Goal: Information Seeking & Learning: Learn about a topic

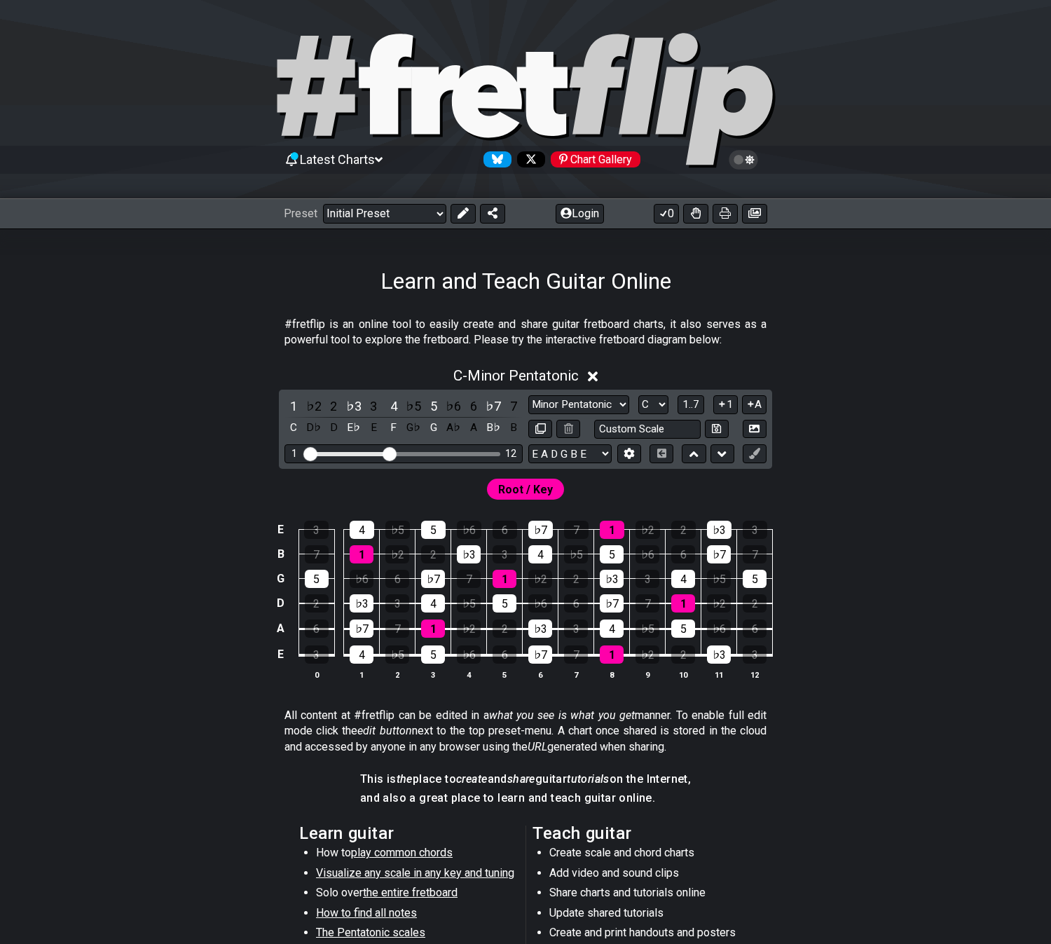
click at [367, 163] on span "Latest Charts" at bounding box center [337, 159] width 75 height 15
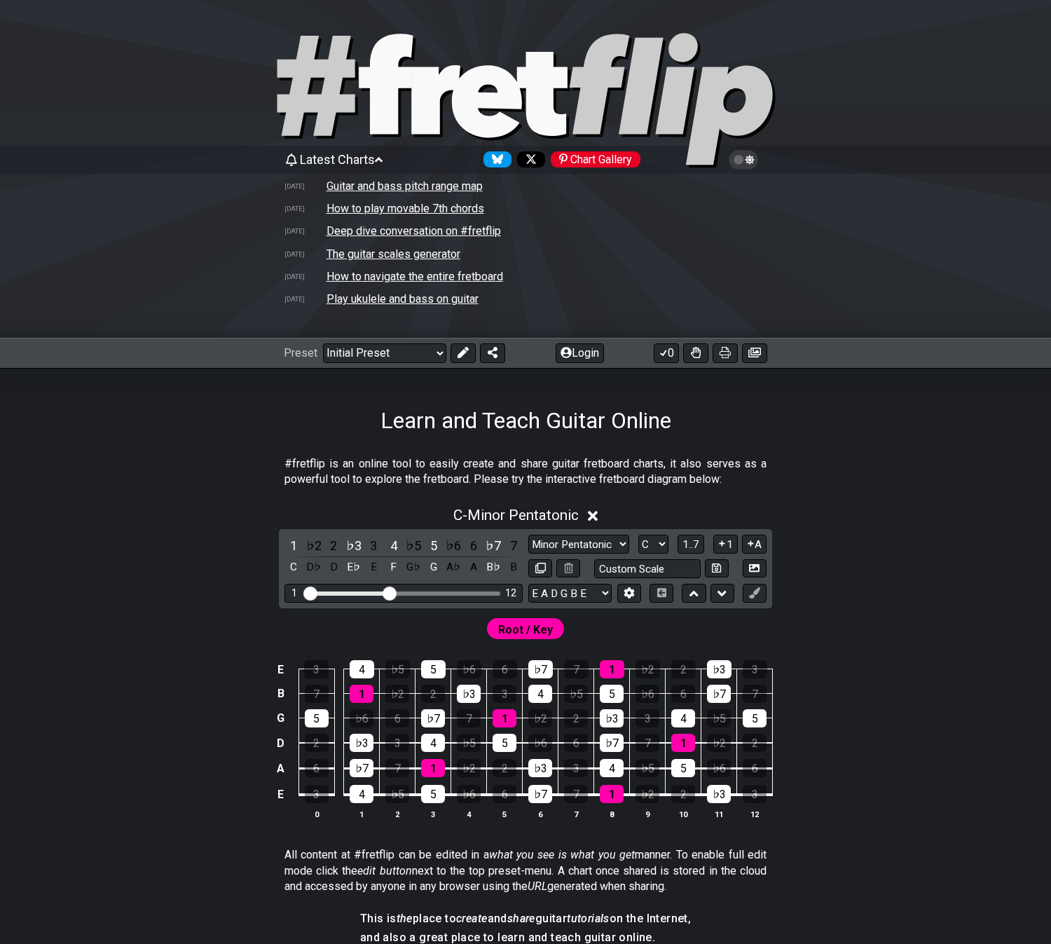
click at [365, 233] on td "Deep dive conversation on #fretflip" at bounding box center [414, 231] width 176 height 15
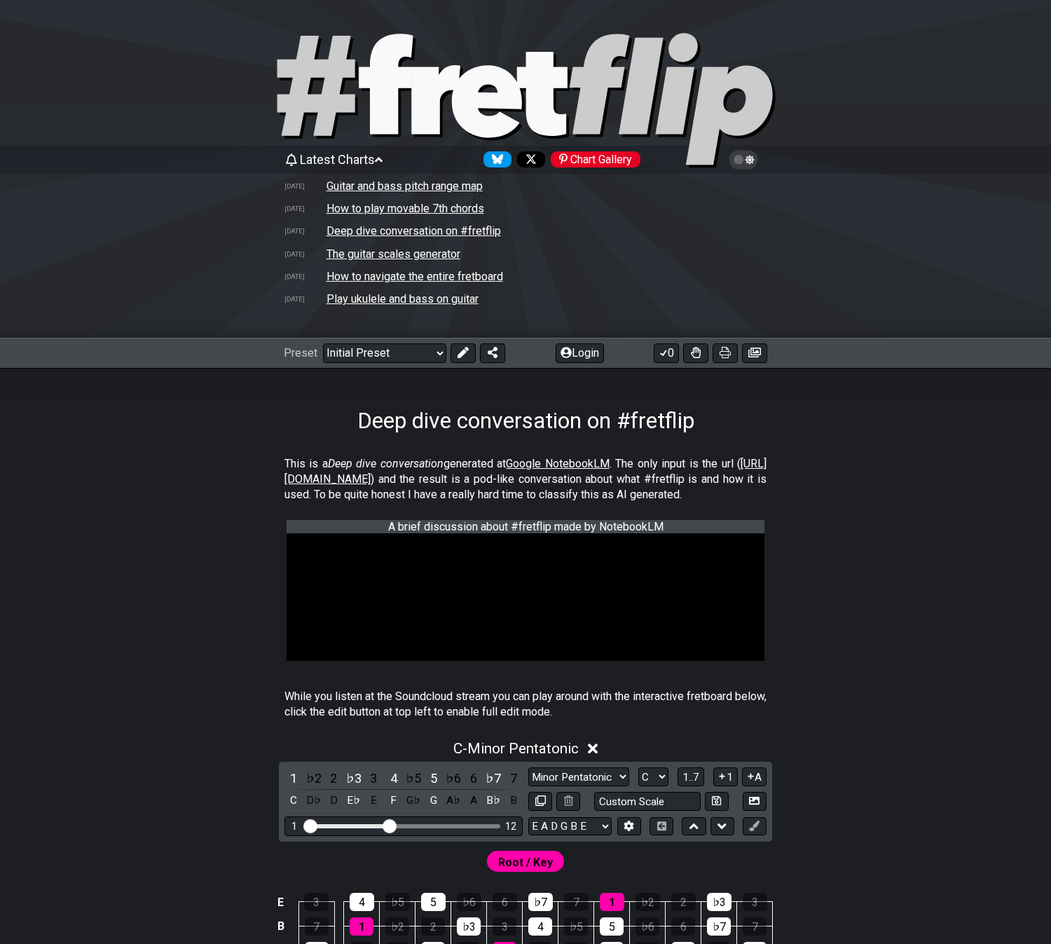
click at [336, 280] on td "How to navigate the entire fretboard" at bounding box center [415, 276] width 178 height 15
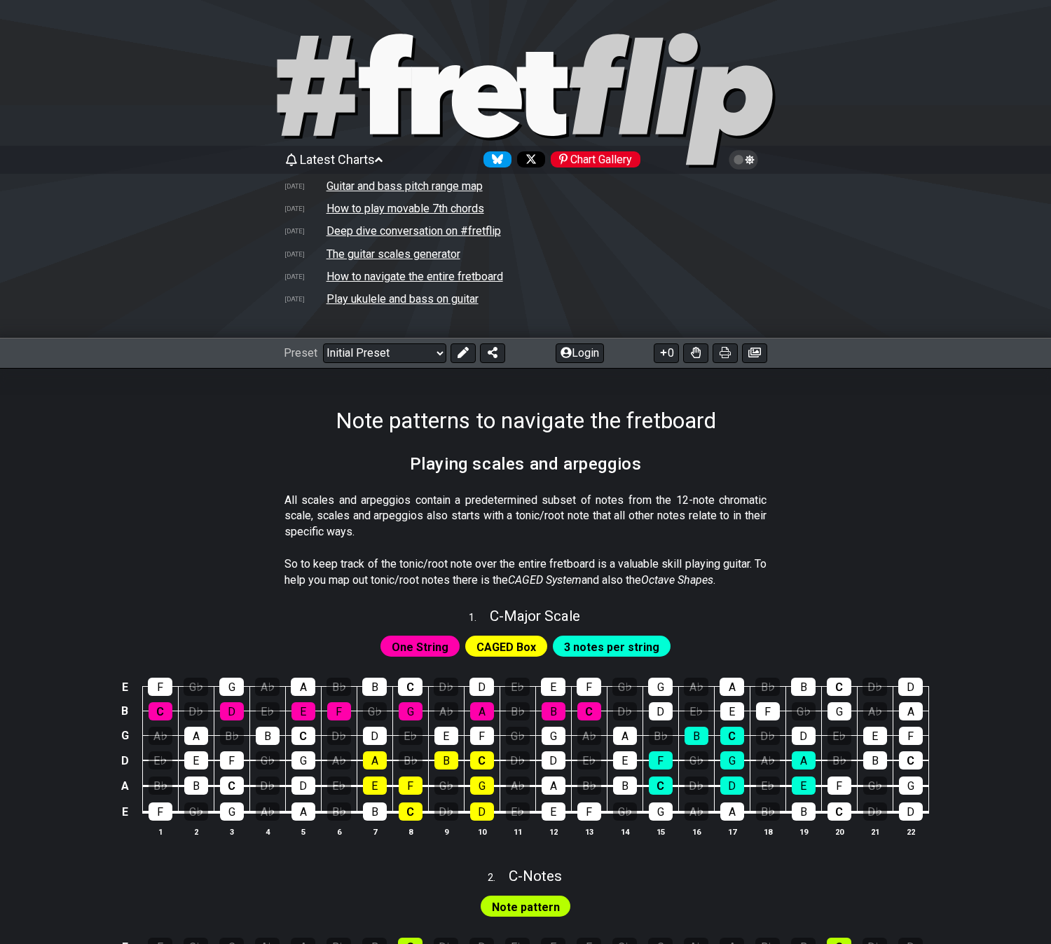
click at [341, 299] on td "Play ukulele and bass on guitar" at bounding box center [402, 298] width 153 height 15
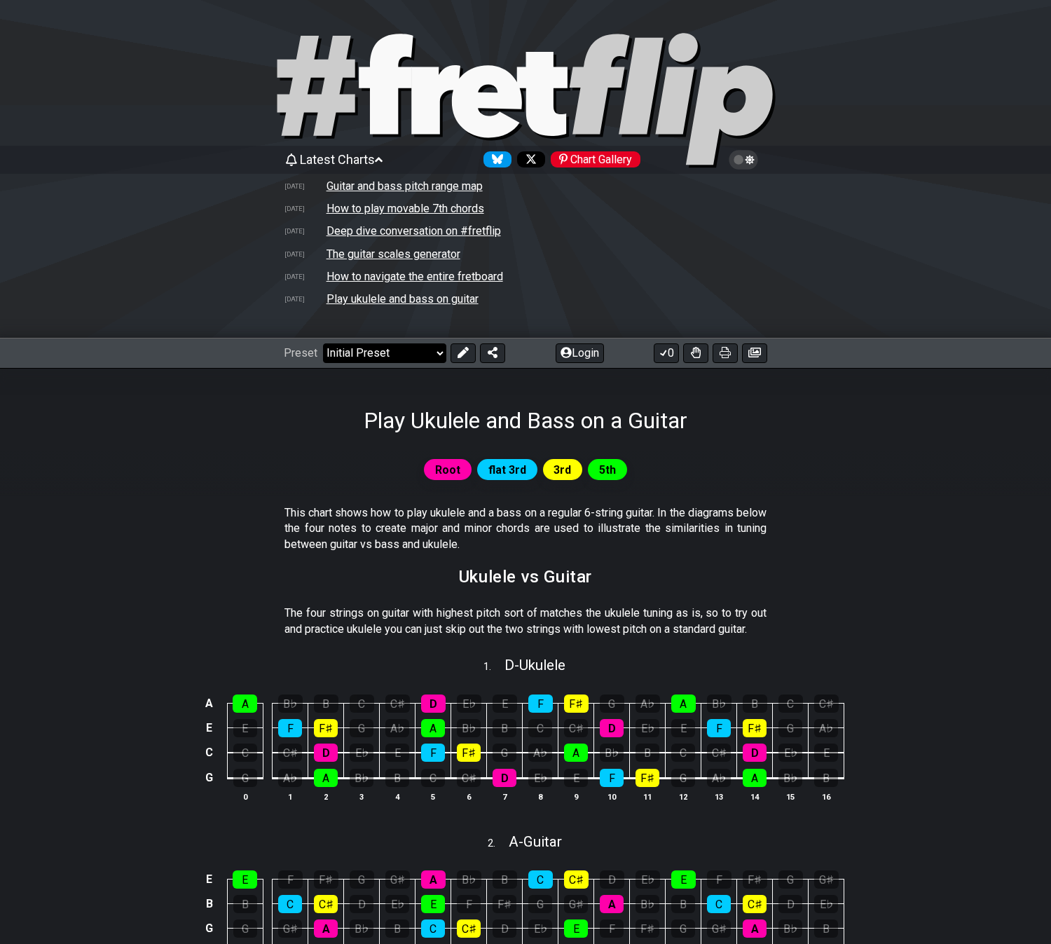
click at [373, 350] on select "Welcome to #fretflip! Initial Preset Custom Preset Minor Pentatonic Major Penta…" at bounding box center [384, 353] width 123 height 20
click at [568, 352] on icon at bounding box center [566, 352] width 11 height 11
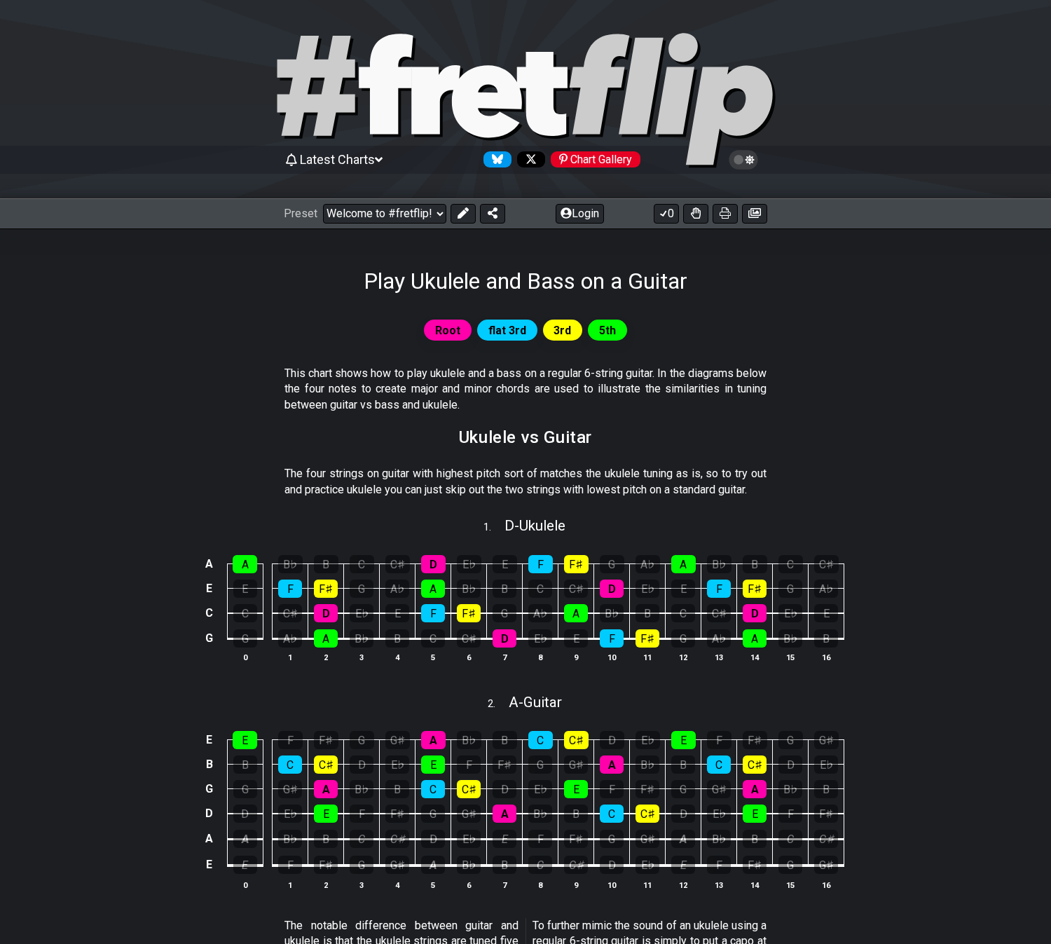
click at [337, 162] on span "Latest Charts" at bounding box center [337, 159] width 75 height 15
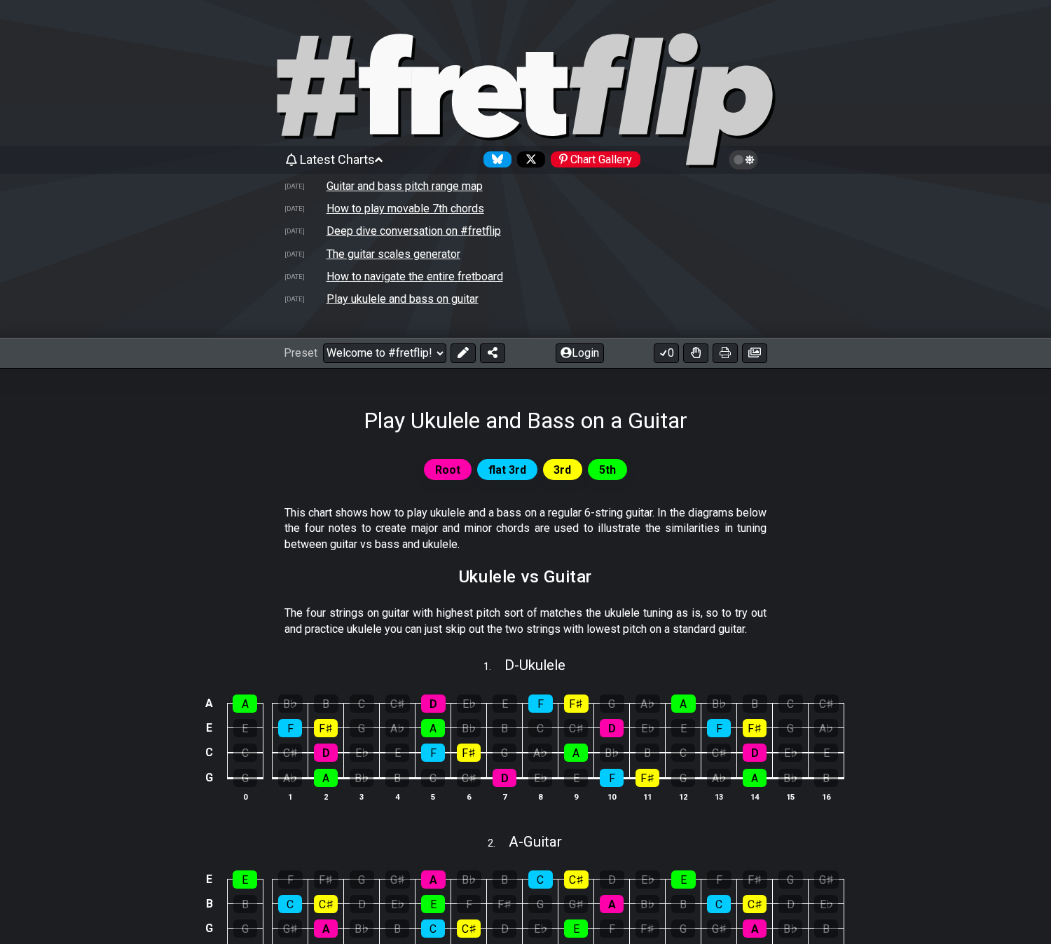
click at [343, 185] on td "Guitar and bass pitch range map" at bounding box center [405, 186] width 158 height 15
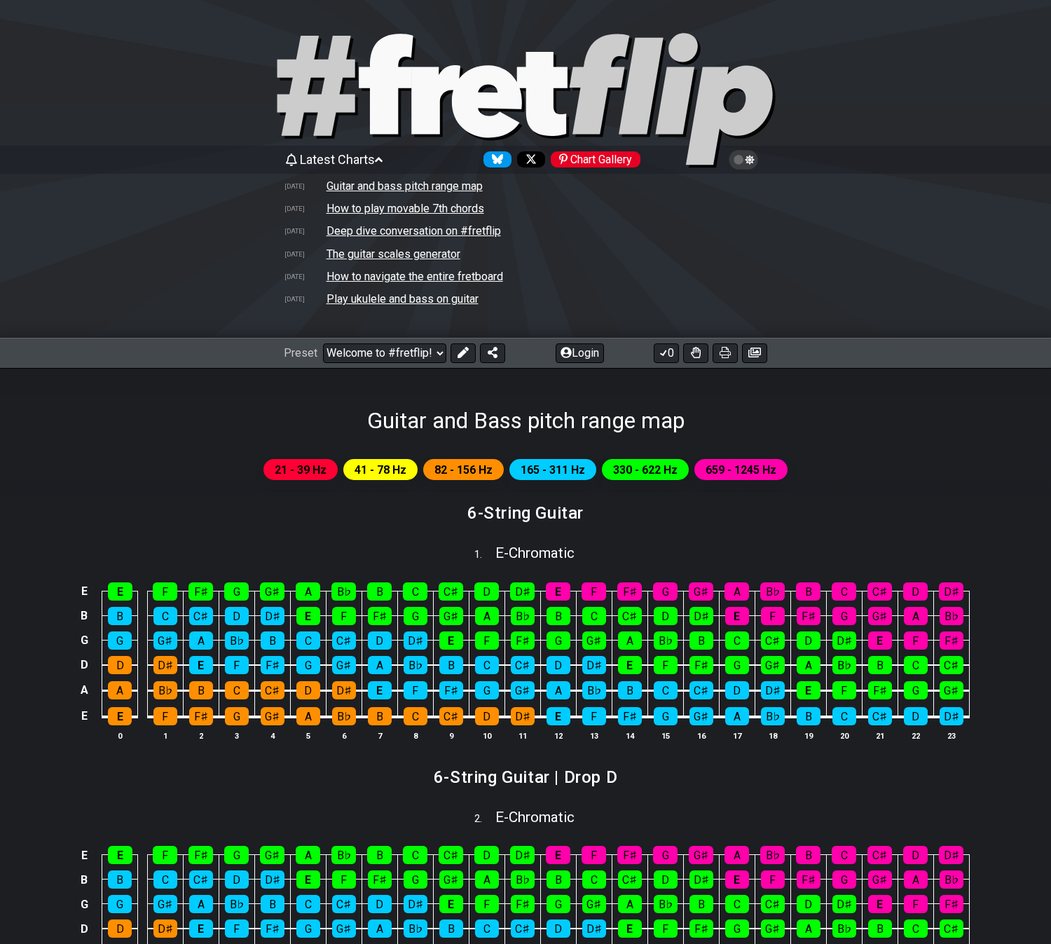
click at [306, 162] on span "Latest Charts" at bounding box center [337, 159] width 75 height 15
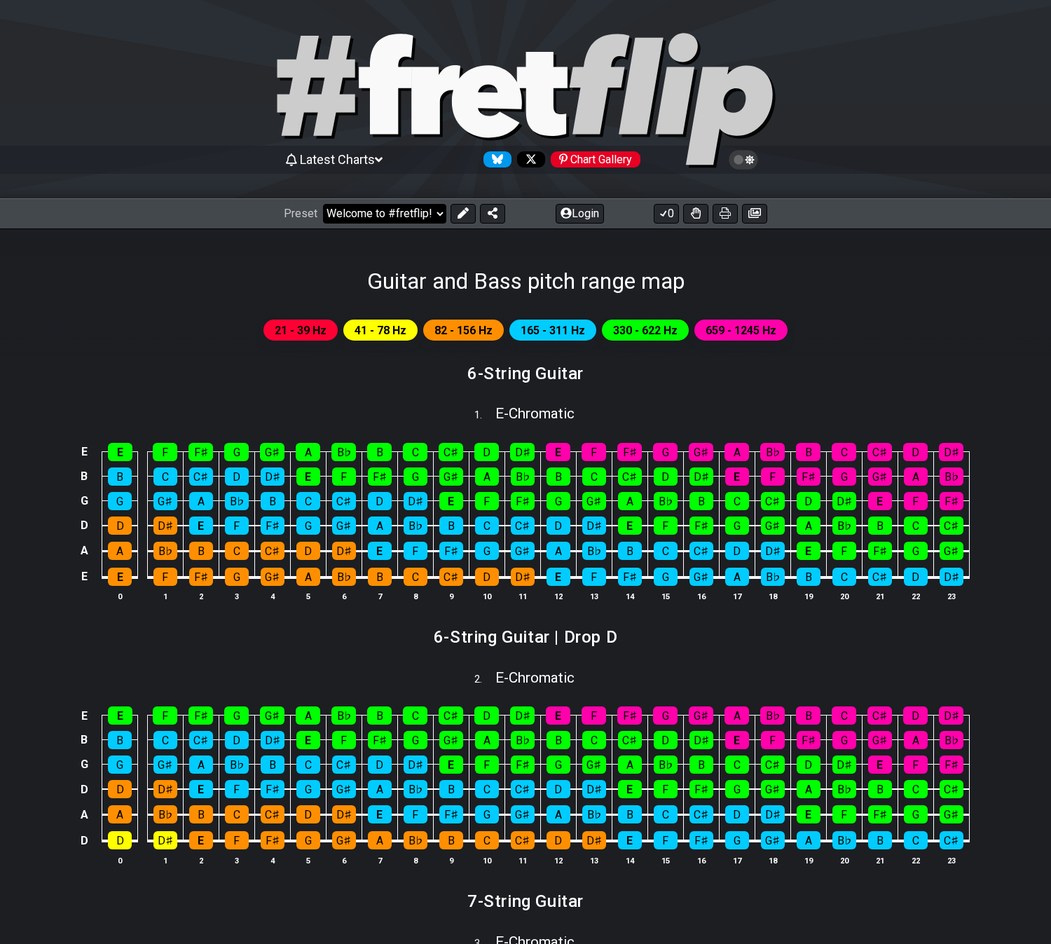
click at [394, 210] on select "Welcome to #fretflip! Initial Preset Custom Preset Minor Pentatonic Major Penta…" at bounding box center [384, 214] width 123 height 20
click at [188, 284] on div "Guitar and Bass pitch range map" at bounding box center [525, 261] width 1051 height 66
click at [311, 160] on span "Latest Charts" at bounding box center [337, 159] width 75 height 15
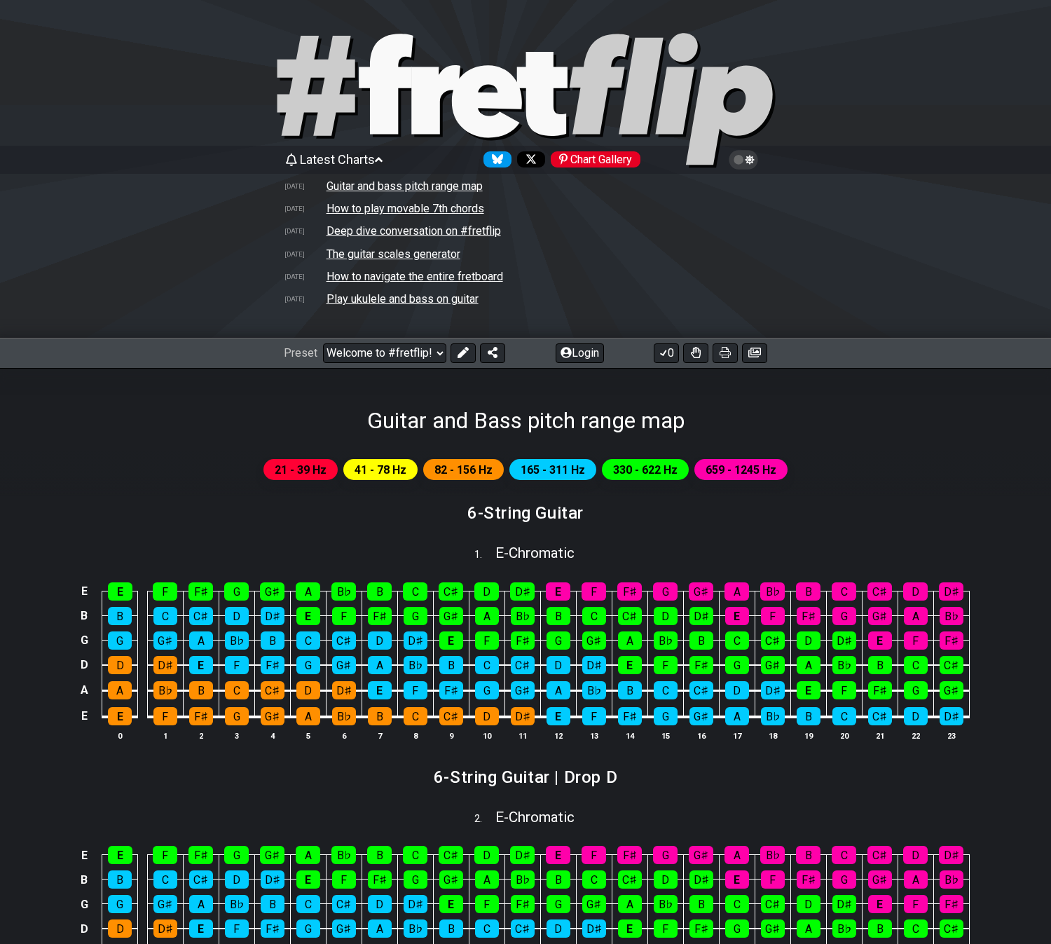
click at [123, 474] on div "21 - 39 Hz 41 - 78 Hz 82 - 156 Hz 165 - 311 Hz 330 - 622 Hz 659 - 1245 Hz" at bounding box center [525, 469] width 1051 height 27
